Goal: Task Accomplishment & Management: Complete application form

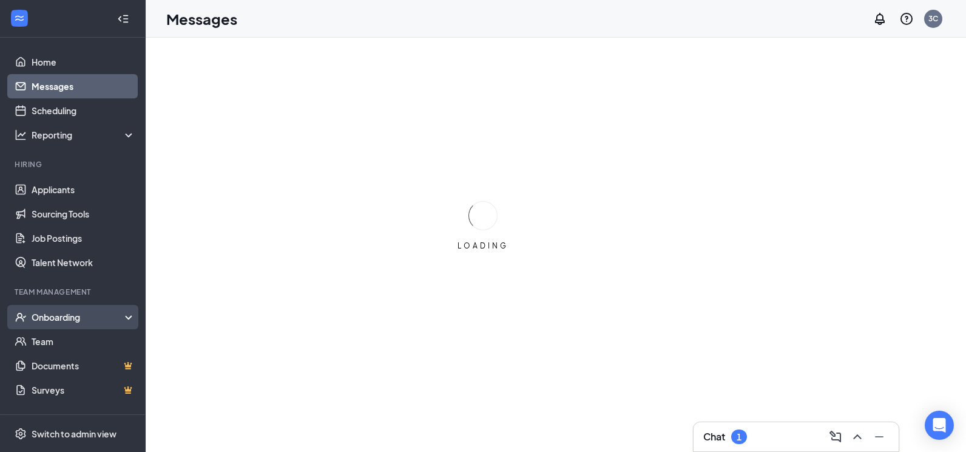
click at [79, 310] on div "Onboarding" at bounding box center [73, 317] width 146 height 24
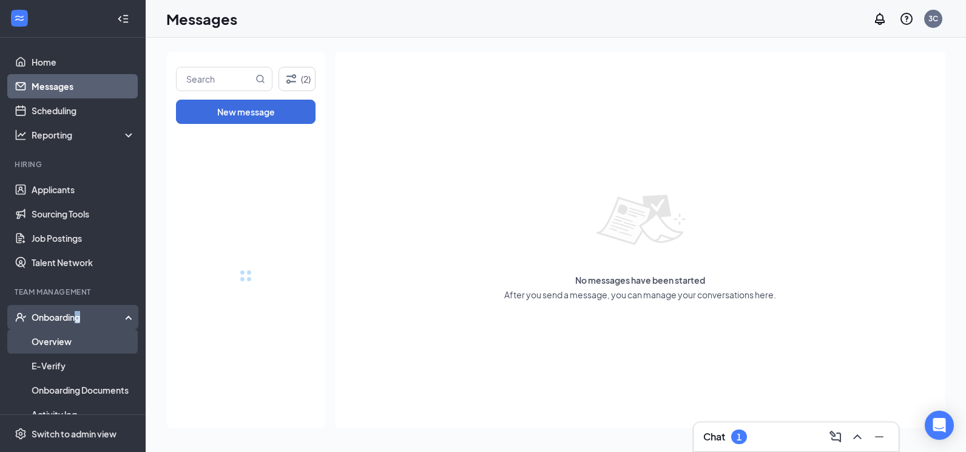
drag, startPoint x: 79, startPoint y: 310, endPoint x: 87, endPoint y: 342, distance: 33.7
click at [87, 342] on link "Overview" at bounding box center [84, 341] width 104 height 24
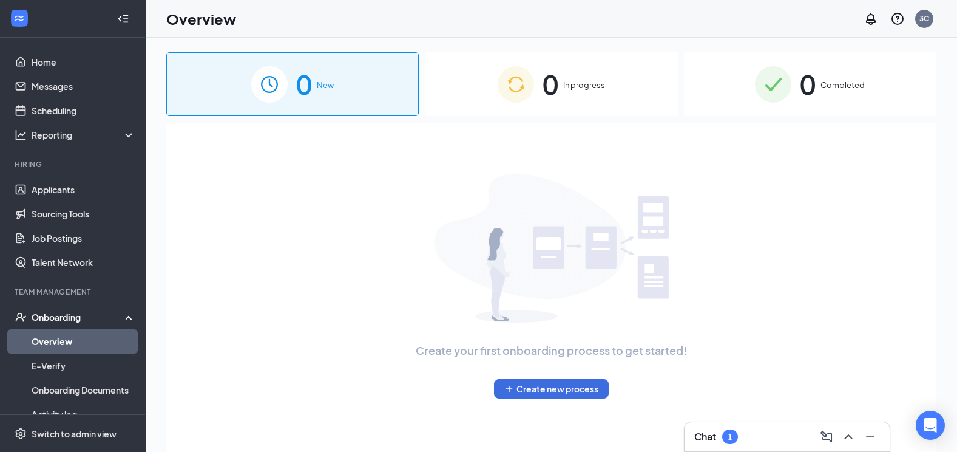
click at [539, 86] on div "0 In progress" at bounding box center [551, 84] width 253 height 64
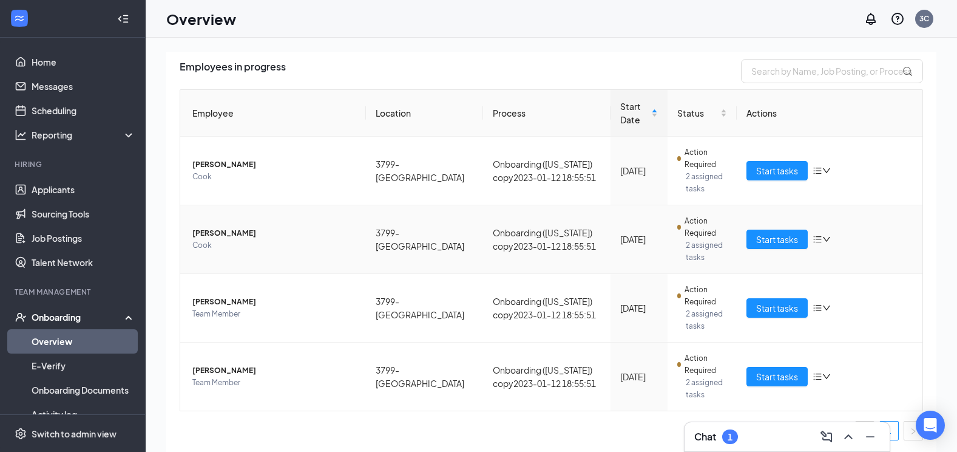
scroll to position [83, 0]
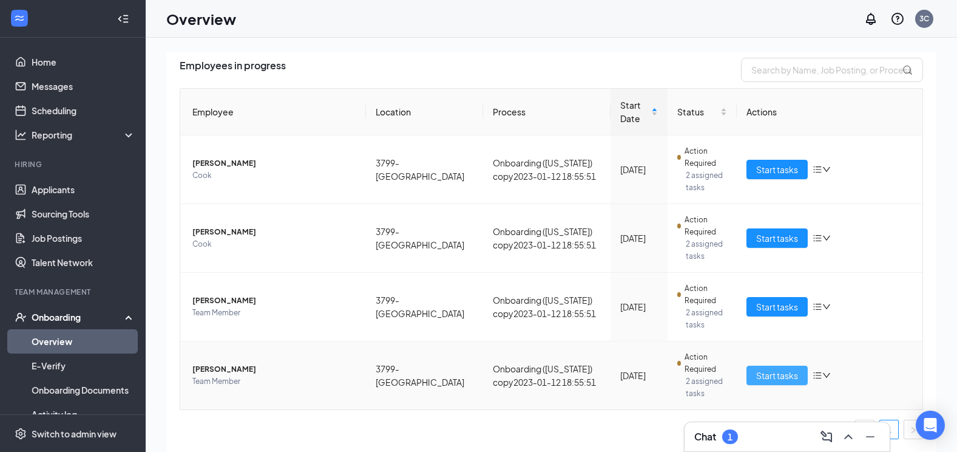
click at [761, 371] on span "Start tasks" at bounding box center [777, 374] width 42 height 13
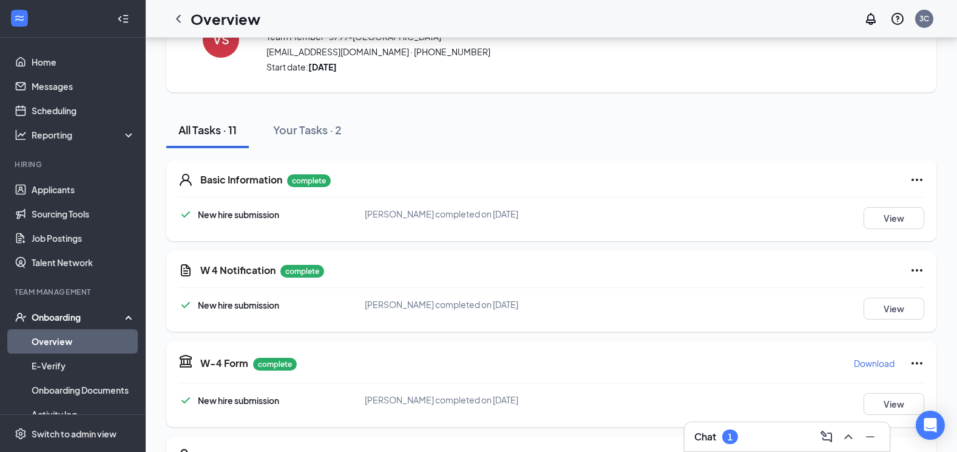
scroll to position [364, 0]
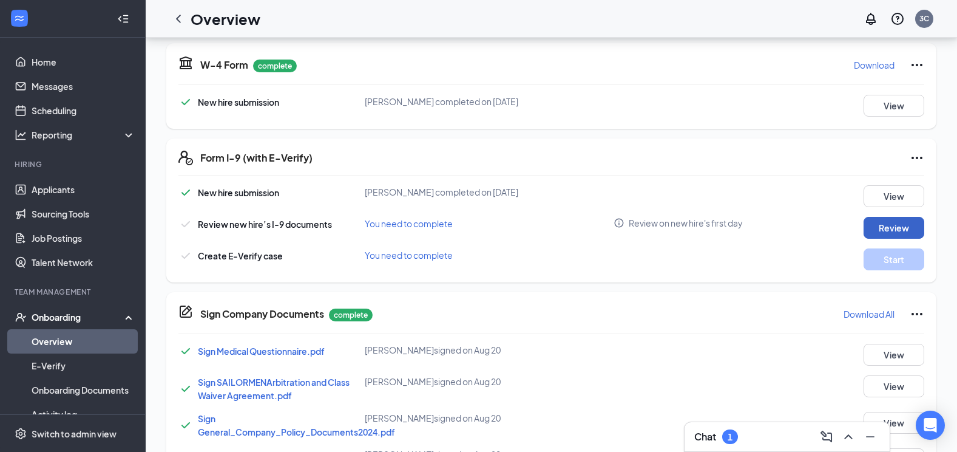
click at [918, 228] on button "Review" at bounding box center [894, 228] width 61 height 22
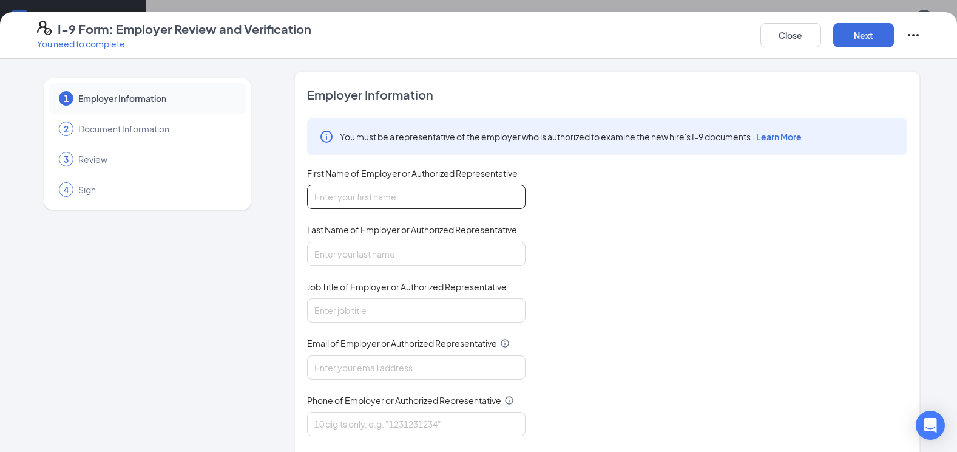
click at [358, 195] on input "First Name of Employer or Authorized Representative" at bounding box center [416, 197] width 219 height 24
type input "[PERSON_NAME]"
click at [317, 263] on input "Last Name of Employer or Authorized Representative" at bounding box center [416, 254] width 219 height 24
type input "Bialobos"
click at [341, 304] on input "Job Title of Employer or Authorized Representative" at bounding box center [416, 310] width 219 height 24
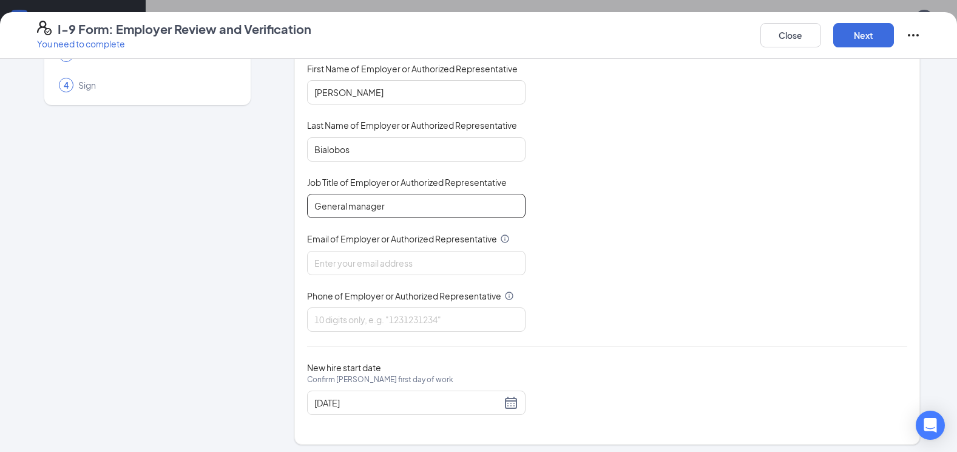
scroll to position [109, 0]
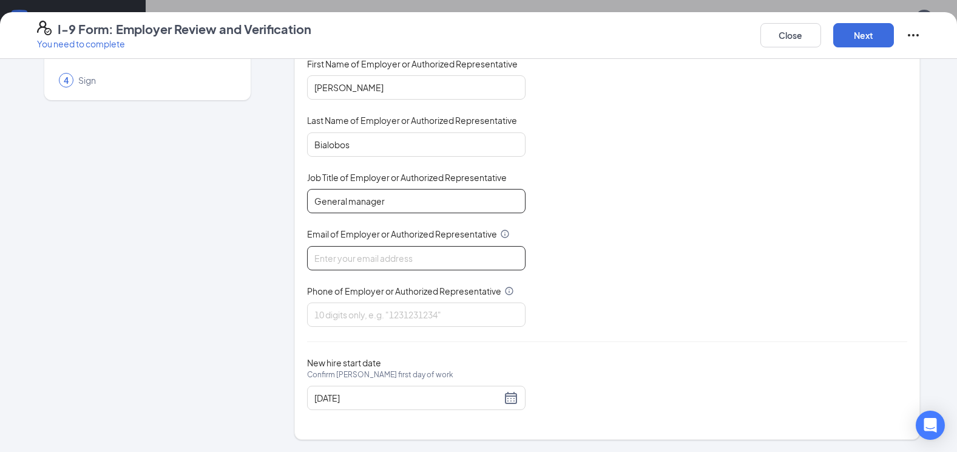
type input "General manager"
click at [376, 262] on input "Email of Employer or Authorized Representative" at bounding box center [416, 258] width 219 height 24
type input "[EMAIL_ADDRESS][DOMAIN_NAME]"
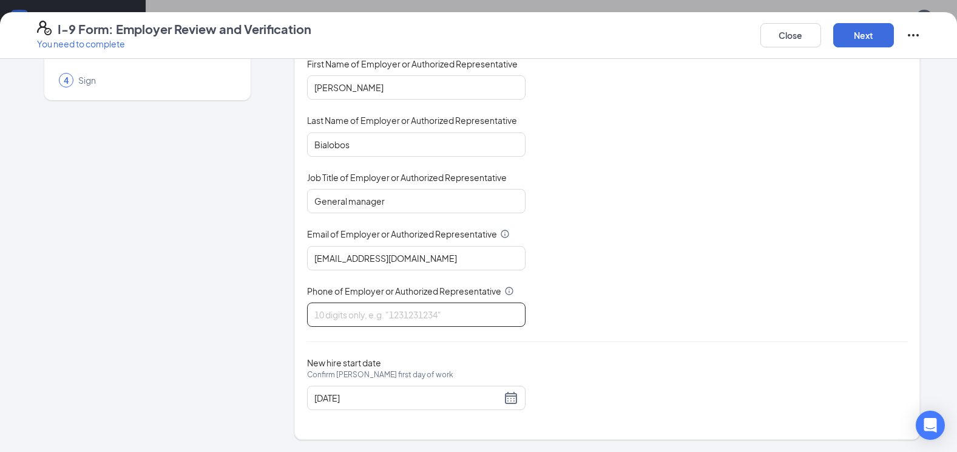
click at [373, 313] on input "Phone of Employer or Authorized Representative" at bounding box center [416, 314] width 219 height 24
type input "3867753801"
click at [625, 295] on div "You must be a representative of the employer who is authorized to examine the n…" at bounding box center [607, 167] width 600 height 317
click at [508, 399] on div "[DATE]" at bounding box center [416, 397] width 204 height 15
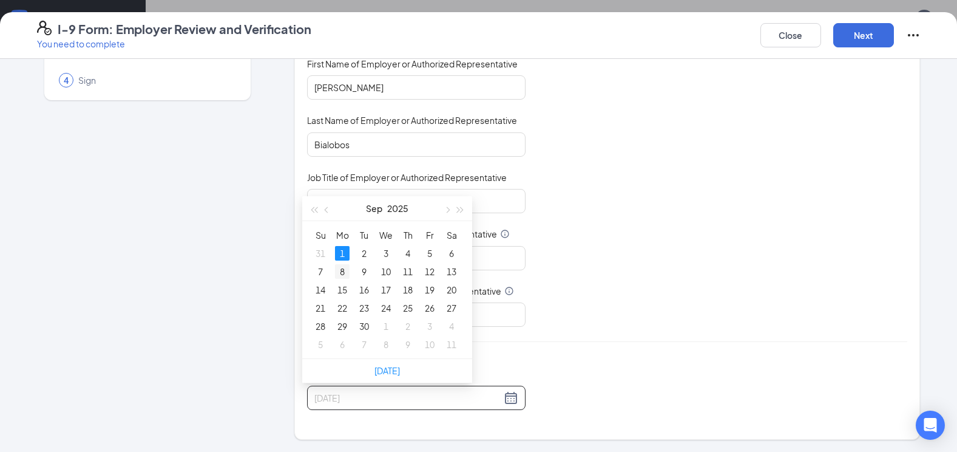
type input "[DATE]"
click at [340, 273] on div "8" at bounding box center [342, 271] width 15 height 15
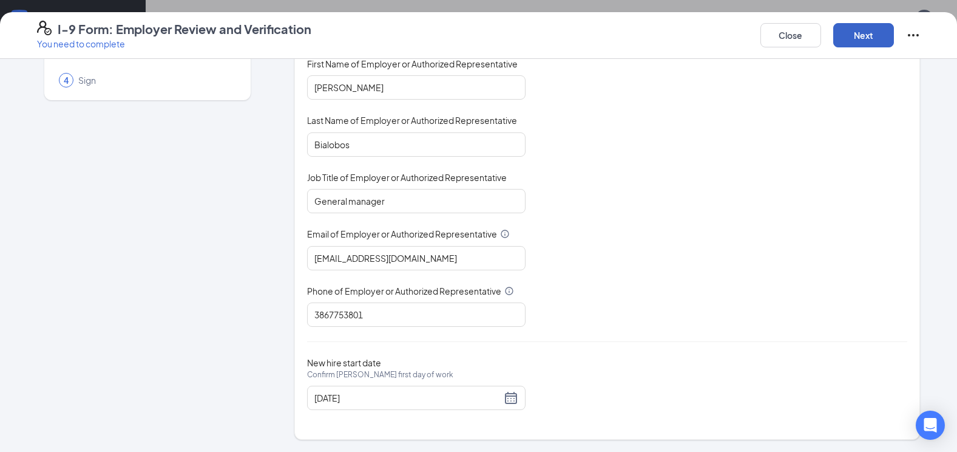
click at [889, 42] on button "Next" at bounding box center [863, 35] width 61 height 24
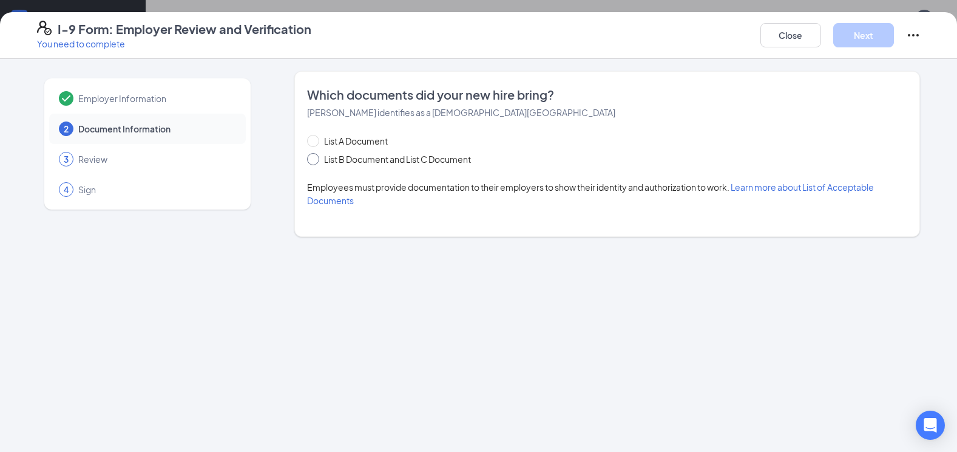
click at [317, 158] on span at bounding box center [313, 159] width 12 height 12
click at [316, 158] on input "List B Document and List C Document" at bounding box center [311, 157] width 8 height 8
radio input "true"
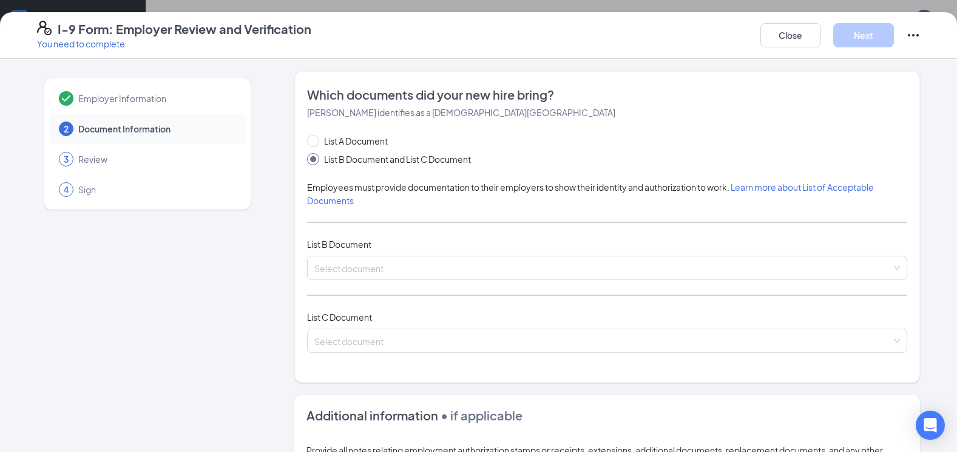
scroll to position [500, 0]
click at [328, 262] on input "search" at bounding box center [602, 265] width 577 height 18
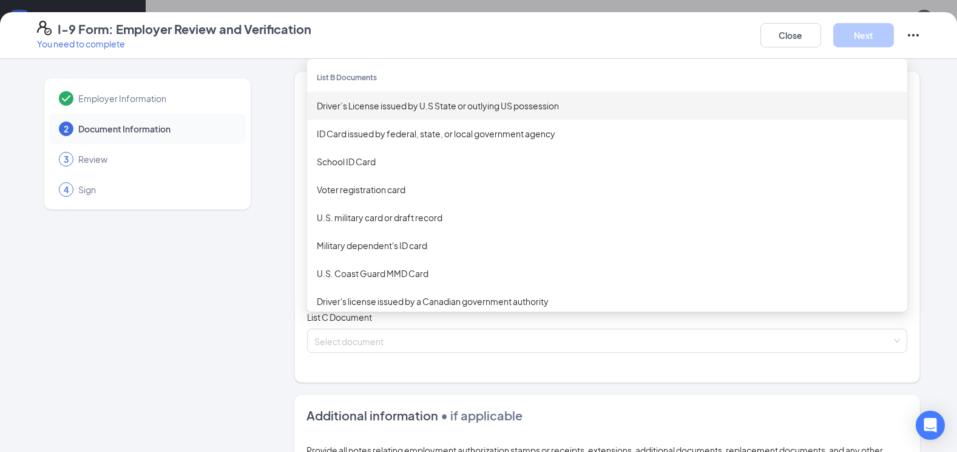
click at [366, 106] on div "Driver’s License issued by U.S State or outlying US possession" at bounding box center [607, 105] width 581 height 13
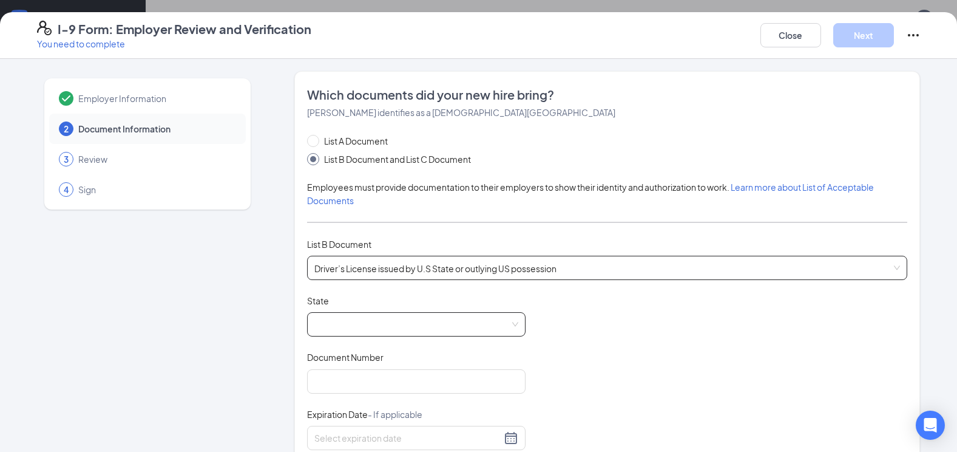
click at [334, 322] on span at bounding box center [416, 324] width 204 height 23
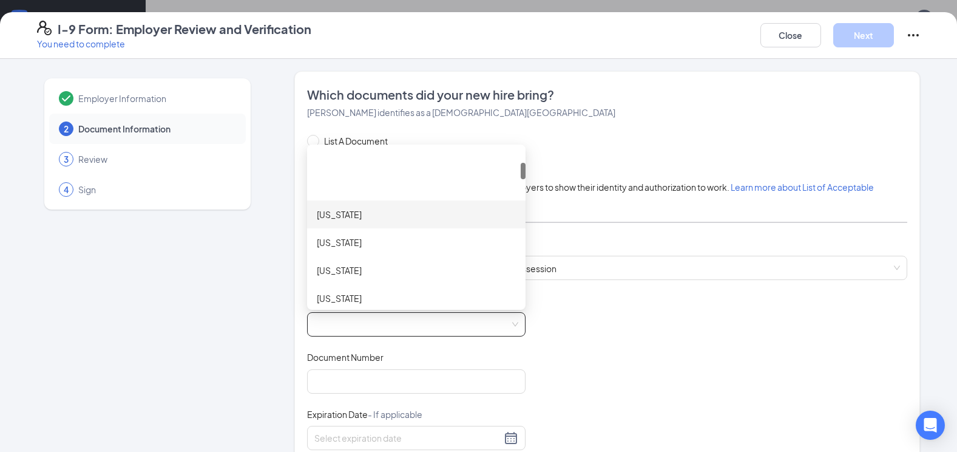
scroll to position [182, 0]
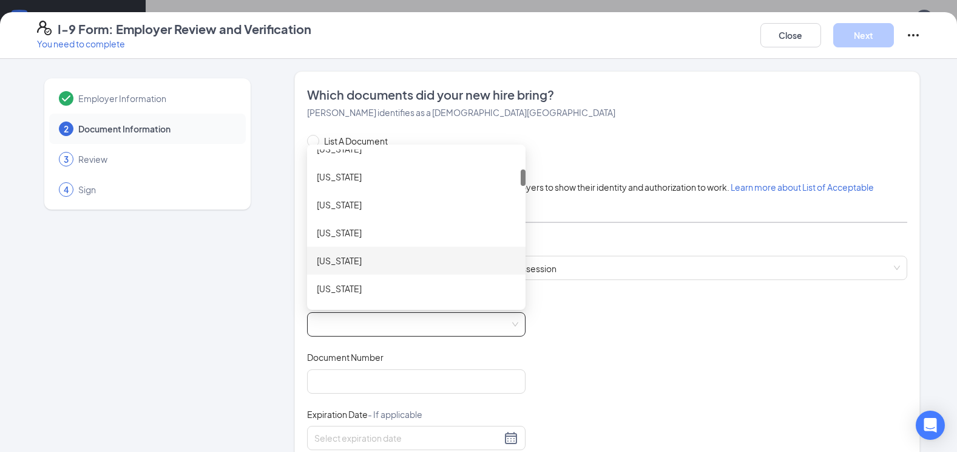
click at [344, 263] on div "[US_STATE]" at bounding box center [416, 260] width 199 height 13
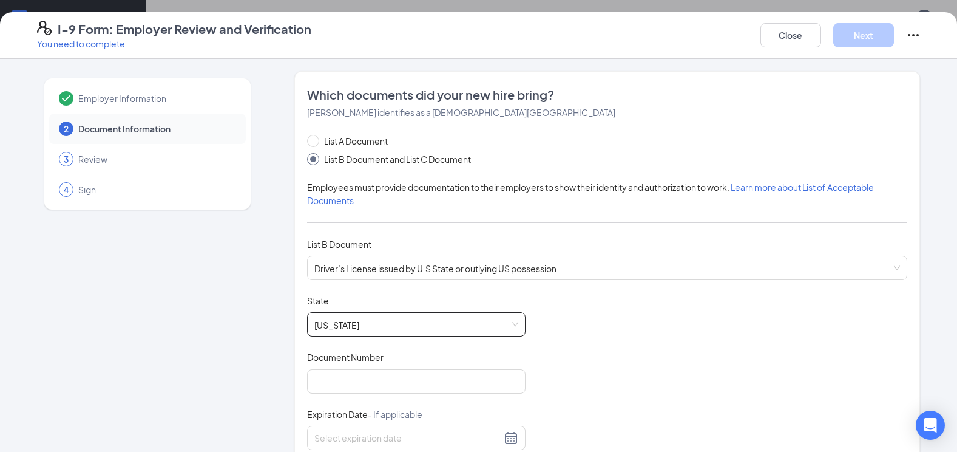
scroll to position [61, 0]
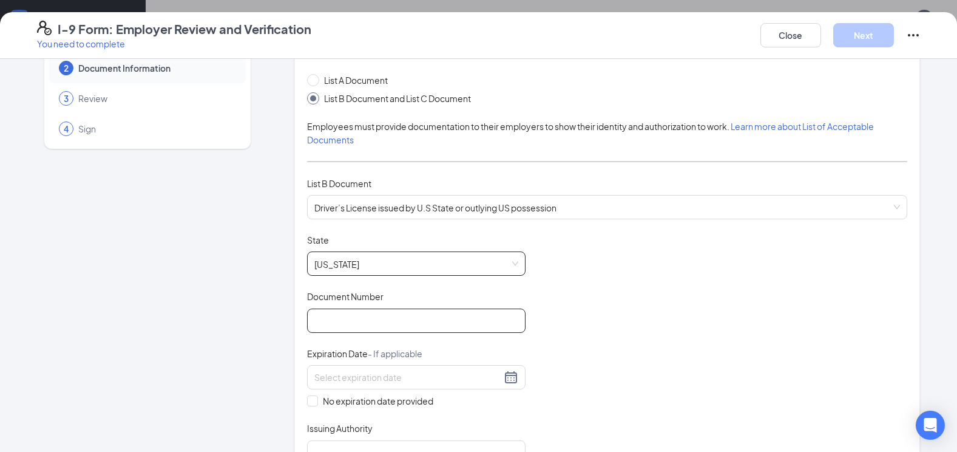
click at [381, 325] on input "Document Number" at bounding box center [416, 320] width 219 height 24
type input "S530877018820"
click at [390, 380] on input at bounding box center [407, 376] width 187 height 13
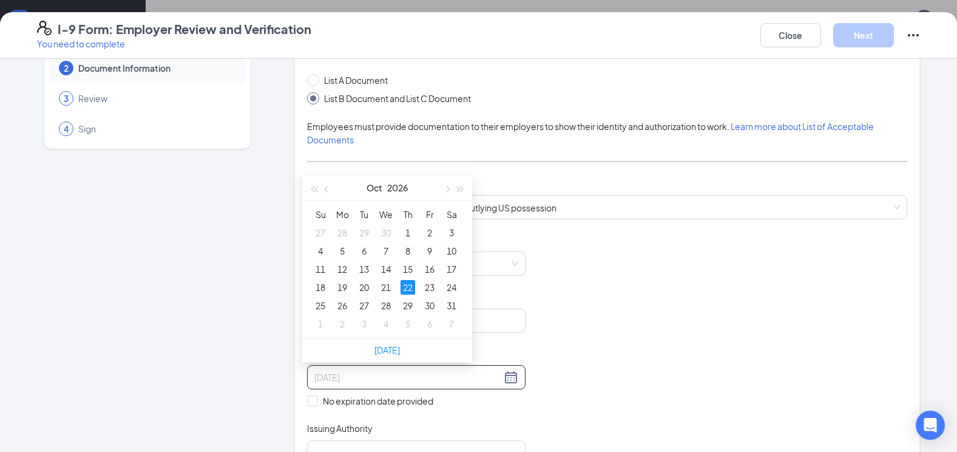
click at [409, 284] on div "22" at bounding box center [408, 287] width 15 height 15
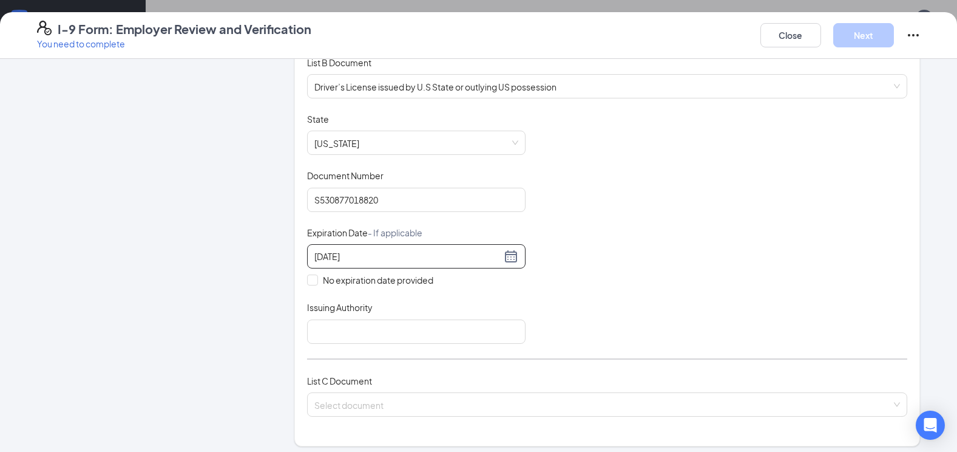
scroll to position [182, 0]
type input "[DATE]"
click at [343, 338] on input "Issuing Authority" at bounding box center [416, 331] width 219 height 24
type input "fl"
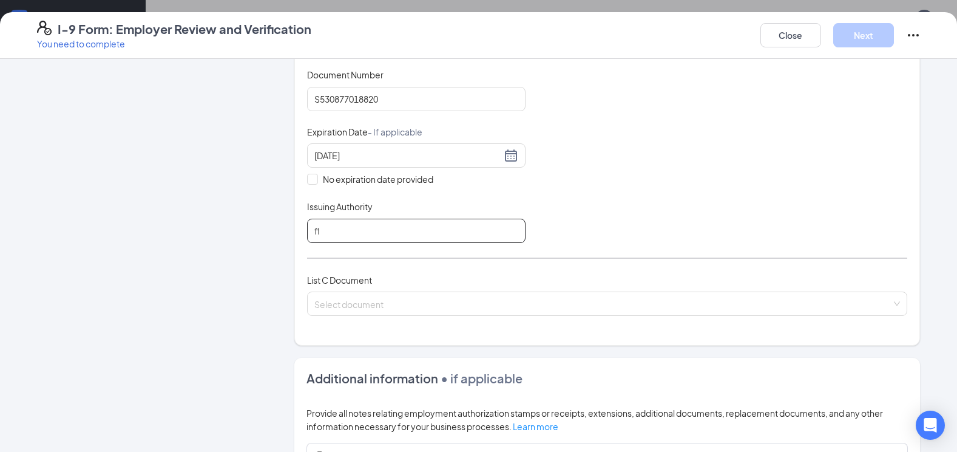
scroll to position [304, 0]
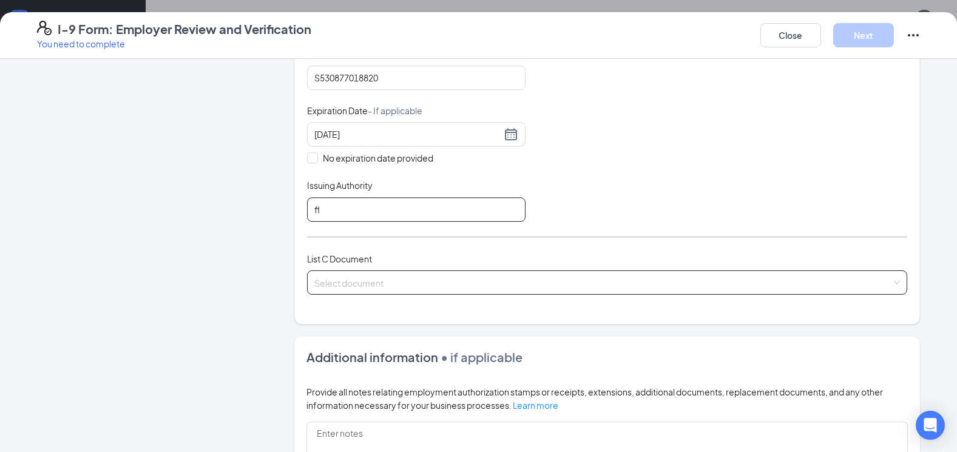
click at [388, 293] on span at bounding box center [602, 282] width 577 height 23
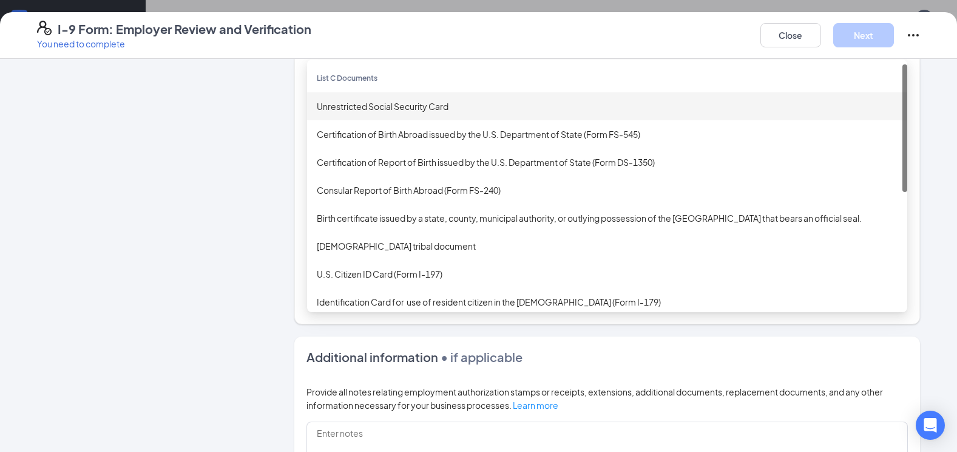
click at [416, 106] on div "Unrestricted Social Security Card" at bounding box center [607, 106] width 581 height 13
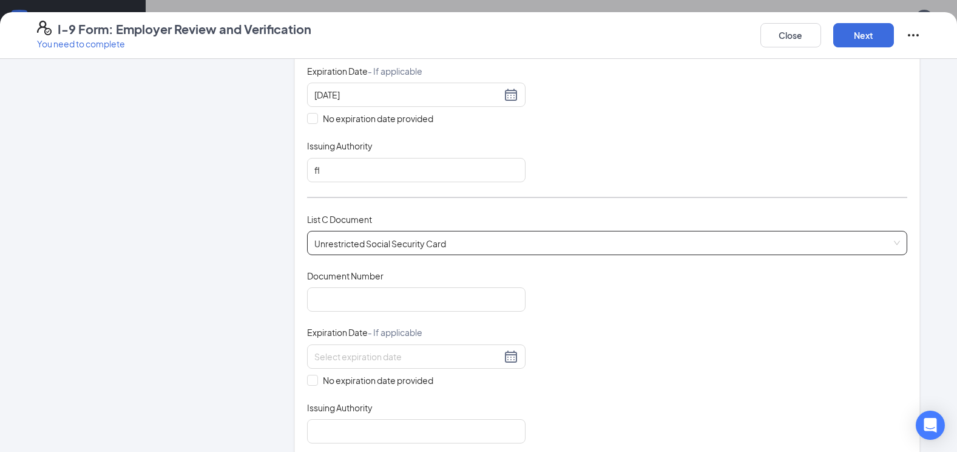
scroll to position [364, 0]
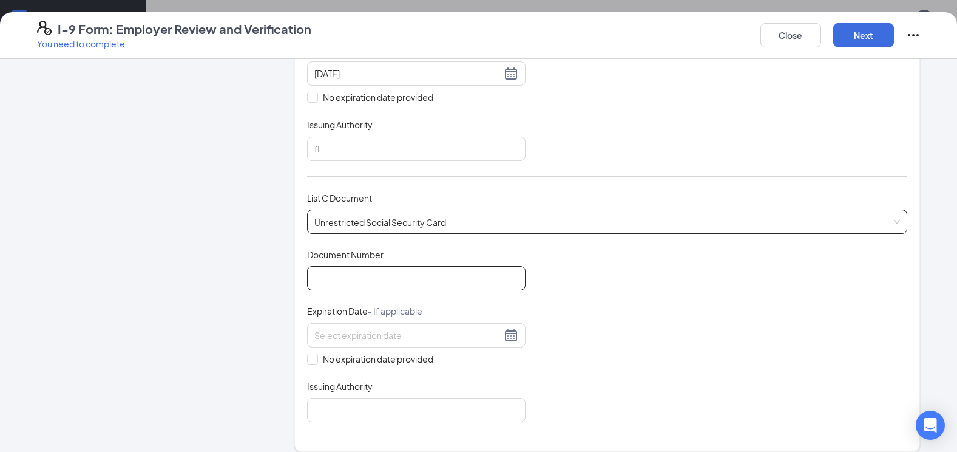
click at [395, 285] on input "Document Number" at bounding box center [416, 278] width 219 height 24
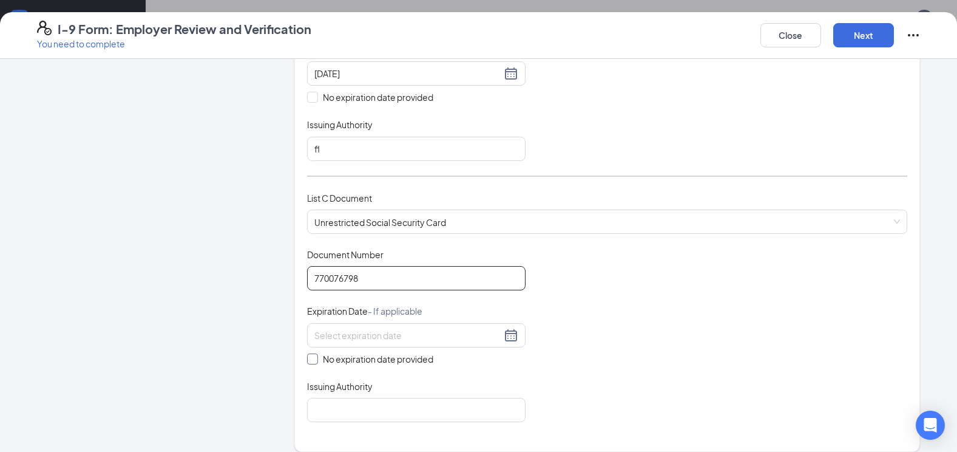
type input "770076798"
click at [311, 355] on input "No expiration date provided" at bounding box center [311, 357] width 8 height 8
checkbox input "true"
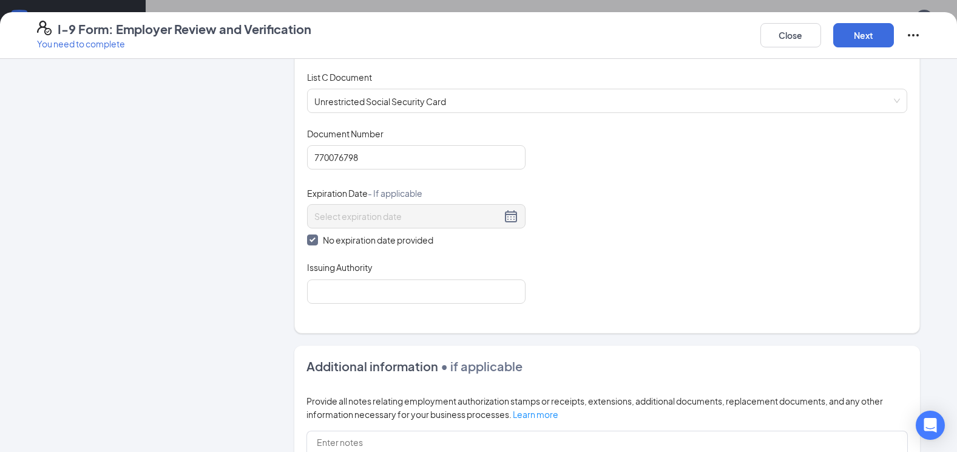
scroll to position [486, 0]
click at [353, 293] on input "Issuing Authority" at bounding box center [416, 291] width 219 height 24
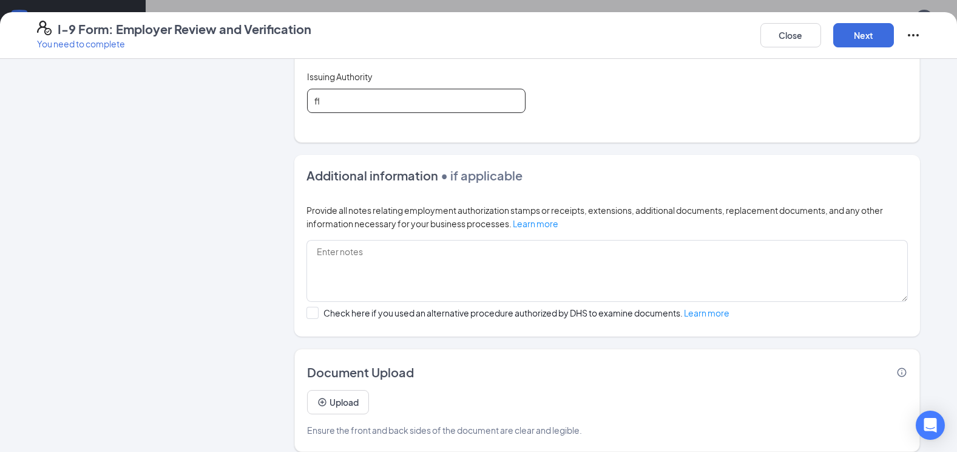
scroll to position [688, 0]
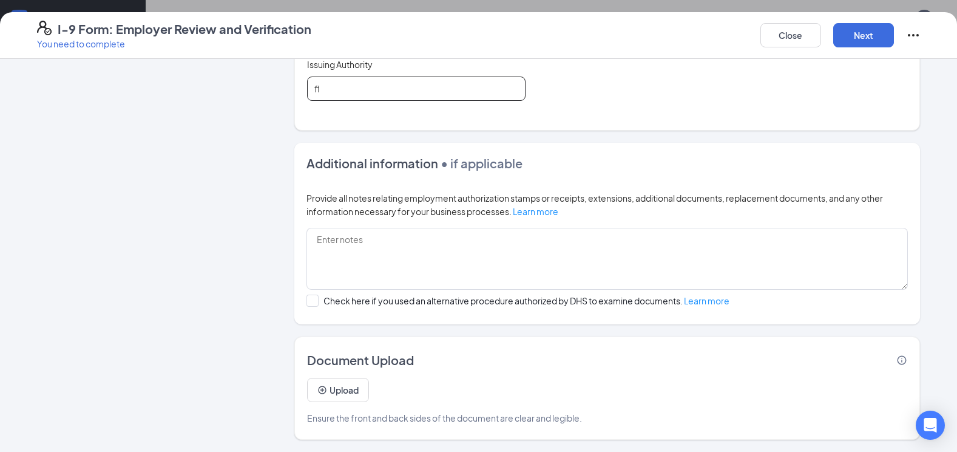
type input "fl"
click at [870, 33] on button "Next" at bounding box center [863, 35] width 61 height 24
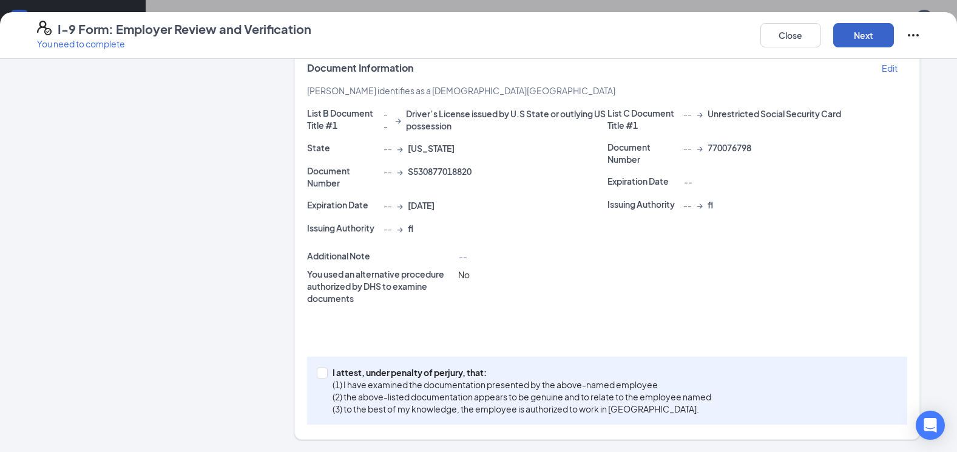
scroll to position [253, 0]
click at [319, 373] on input "I attest, under penalty of [PERSON_NAME], that: (1) I have examined the documen…" at bounding box center [321, 371] width 8 height 8
checkbox input "true"
click at [852, 37] on button "Next" at bounding box center [863, 35] width 61 height 24
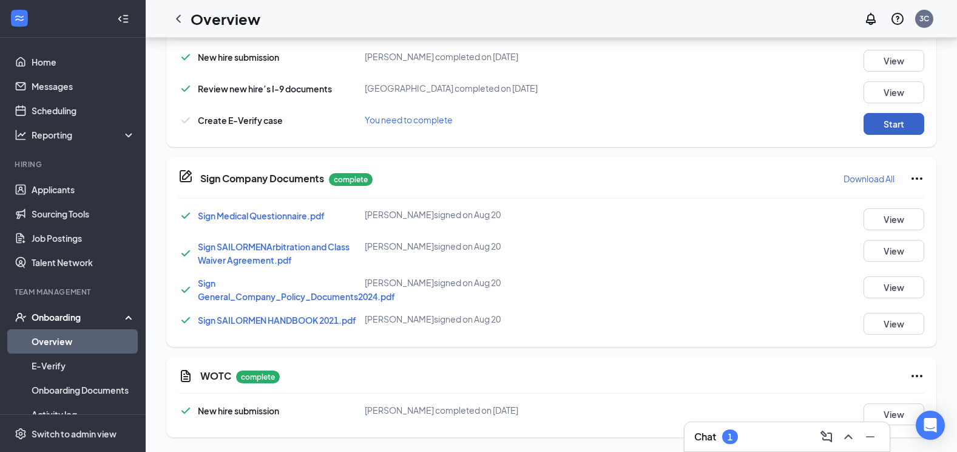
click at [892, 126] on button "Start" at bounding box center [894, 124] width 61 height 22
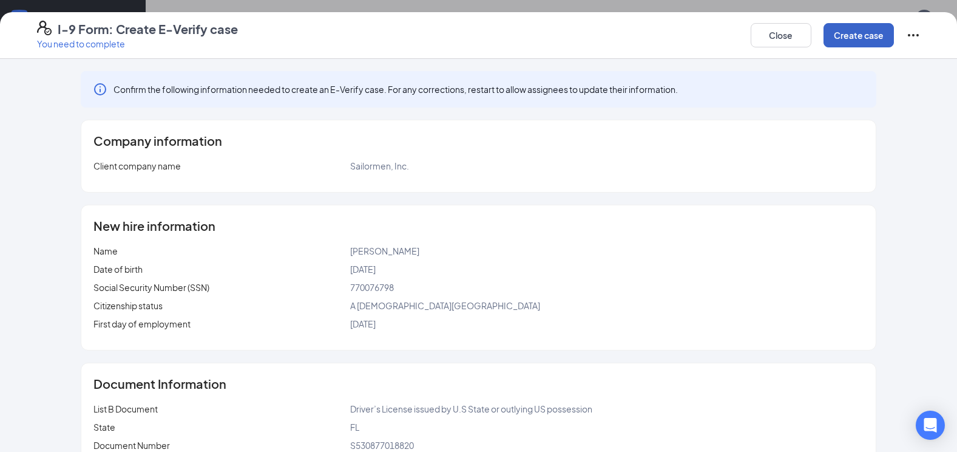
click at [863, 42] on button "Create case" at bounding box center [859, 35] width 70 height 24
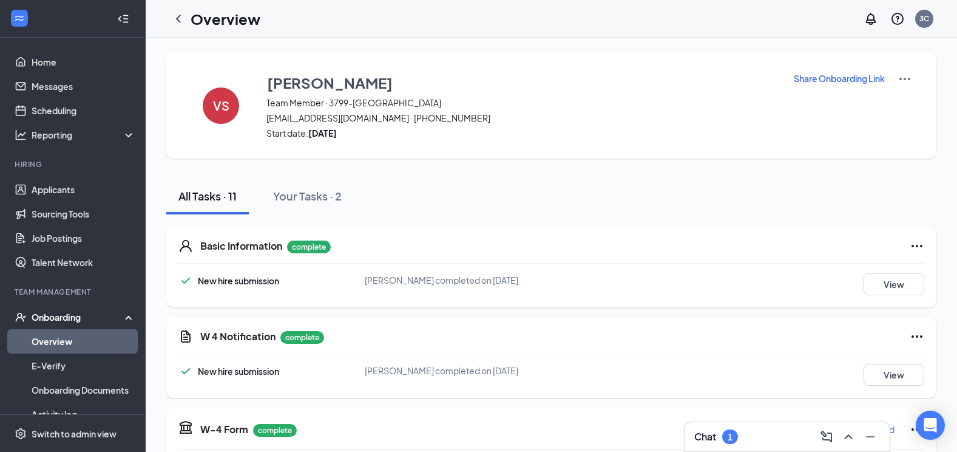
click at [84, 333] on link "Overview" at bounding box center [84, 341] width 104 height 24
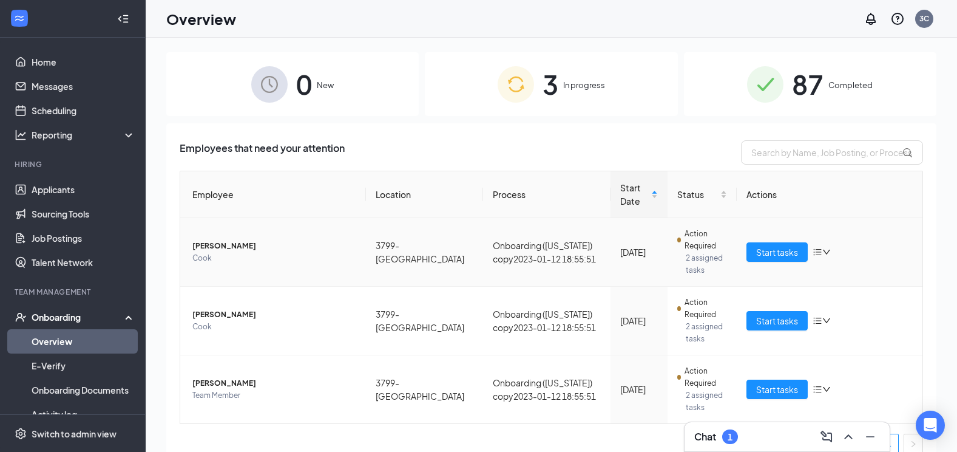
click at [823, 249] on icon "down" at bounding box center [827, 252] width 8 height 8
click at [832, 328] on div "Remove from onboarding" at bounding box center [879, 331] width 131 height 12
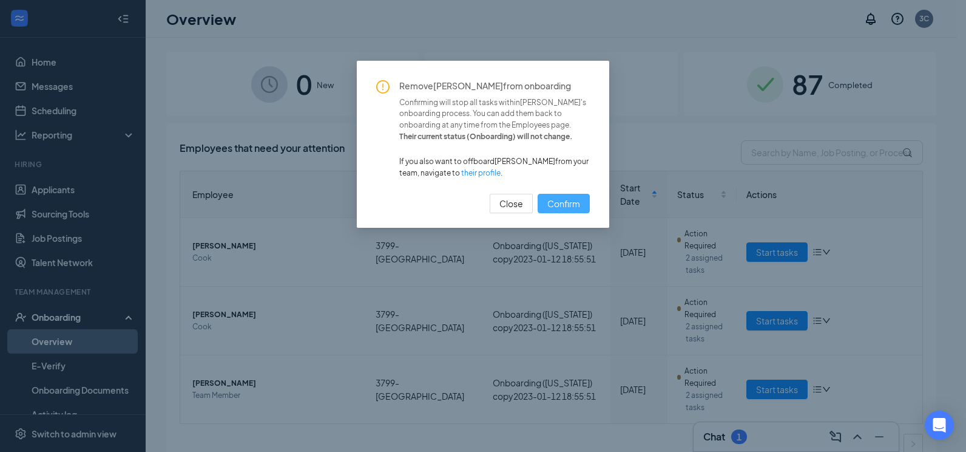
click at [573, 208] on span "Confirm" at bounding box center [564, 203] width 33 height 13
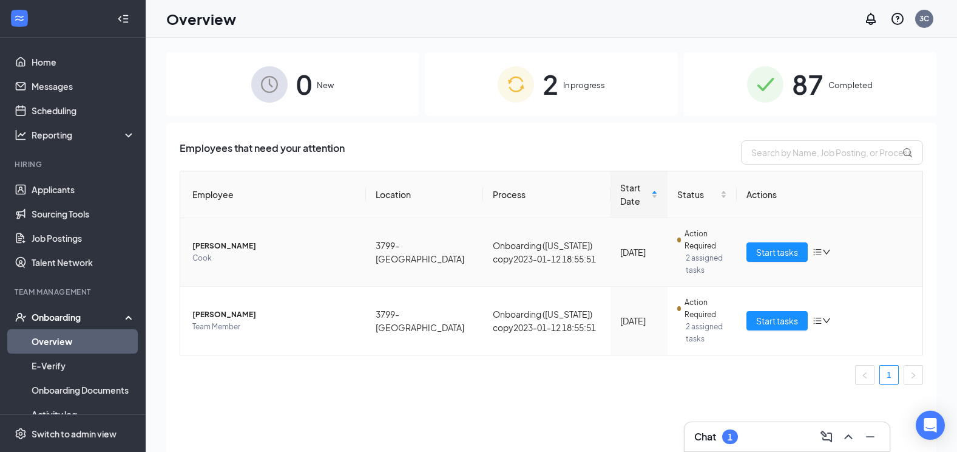
click at [825, 251] on icon "down" at bounding box center [827, 252] width 8 height 8
click at [745, 328] on div "Remove from onboarding" at bounding box center [758, 331] width 131 height 12
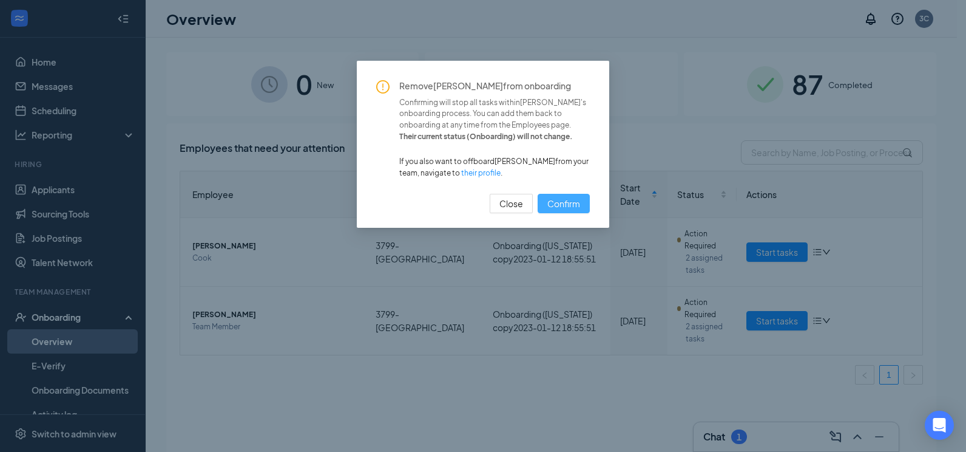
click at [554, 203] on span "Confirm" at bounding box center [564, 203] width 33 height 13
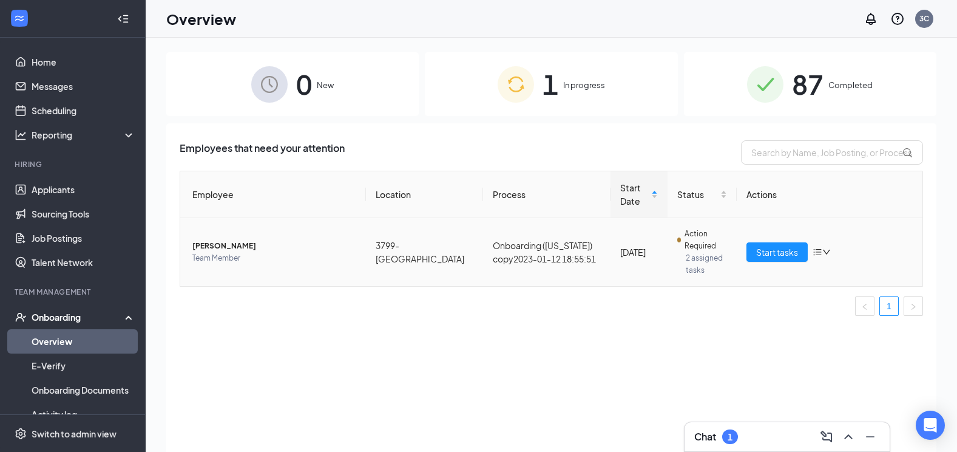
click at [827, 252] on icon "down" at bounding box center [827, 252] width 8 height 8
click at [339, 356] on div "Employees that need your attention Employee Location Process Start Date Status …" at bounding box center [551, 302] width 770 height 359
click at [779, 256] on span "Start tasks" at bounding box center [777, 251] width 42 height 13
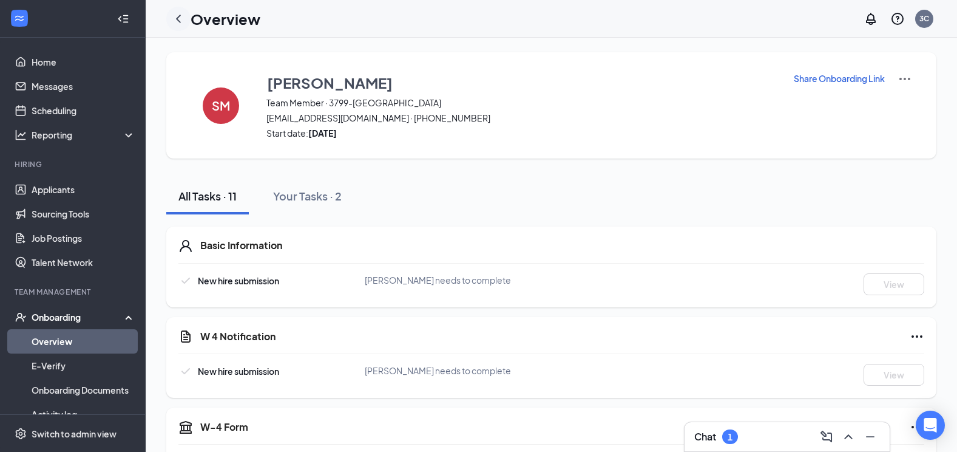
click at [178, 18] on icon "ChevronLeft" at bounding box center [178, 19] width 5 height 8
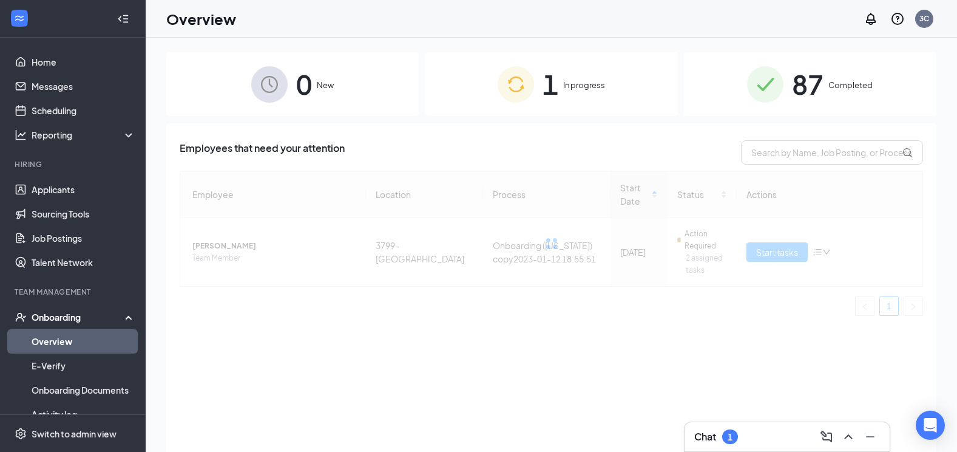
scroll to position [55, 0]
